Goal: Task Accomplishment & Management: Manage account settings

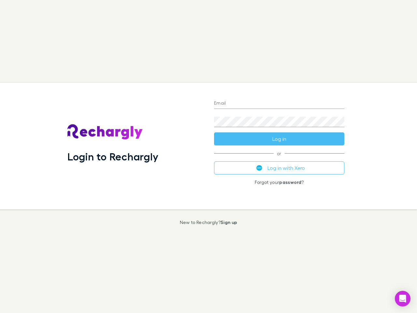
click at [208, 156] on div "Login to Rechargly" at bounding box center [135, 146] width 147 height 126
click at [279, 104] on input "Email" at bounding box center [279, 103] width 130 height 10
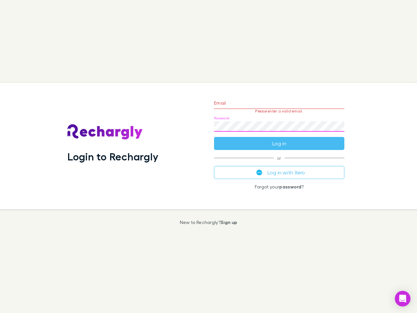
click at [279, 139] on form "Email Please enter a valid email. Password Log in" at bounding box center [279, 121] width 130 height 57
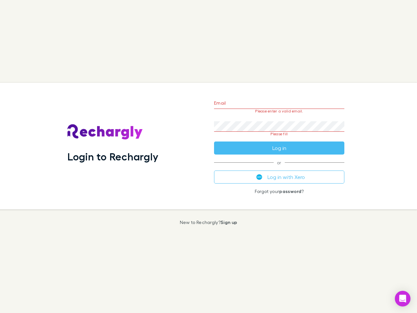
click at [279, 168] on div "Email Please enter a valid email. Password Please fill Log in or Log in with Xe…" at bounding box center [279, 146] width 141 height 126
click at [403, 298] on icon "Open Intercom Messenger" at bounding box center [402, 298] width 7 height 8
